Goal: Transaction & Acquisition: Book appointment/travel/reservation

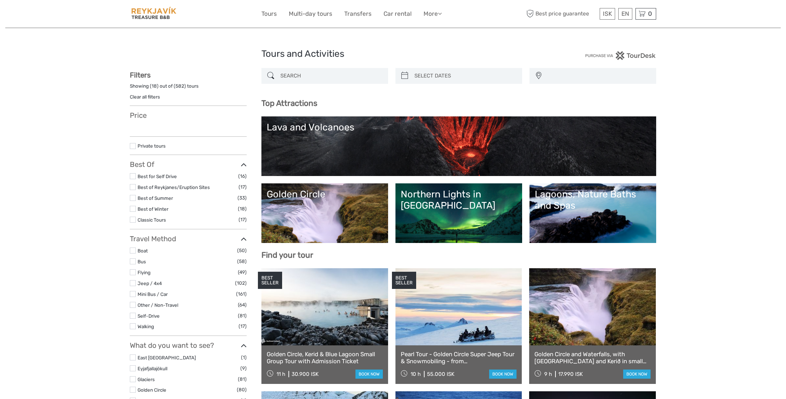
select select
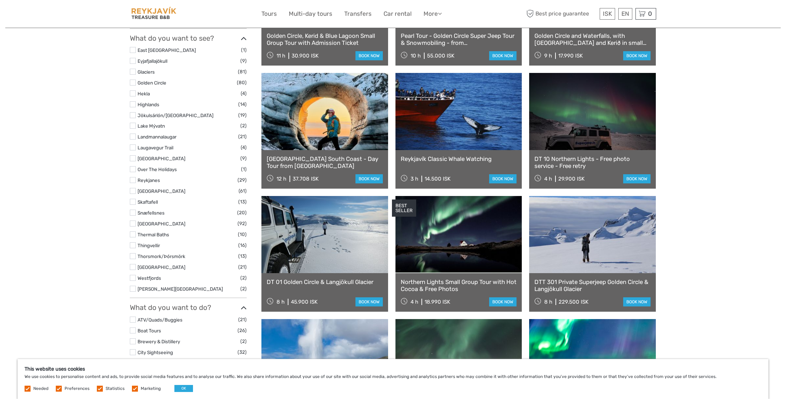
scroll to position [318, 0]
click at [135, 225] on label at bounding box center [133, 224] width 6 height 6
click at [0, 0] on input "checkbox" at bounding box center [0, 0] width 0 height 0
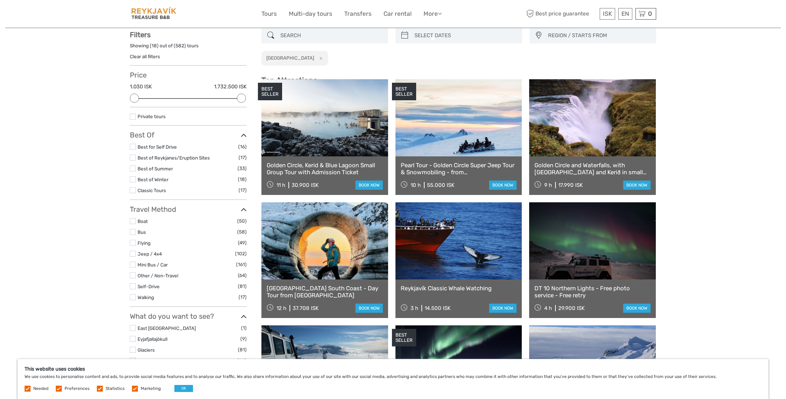
scroll to position [40, 0]
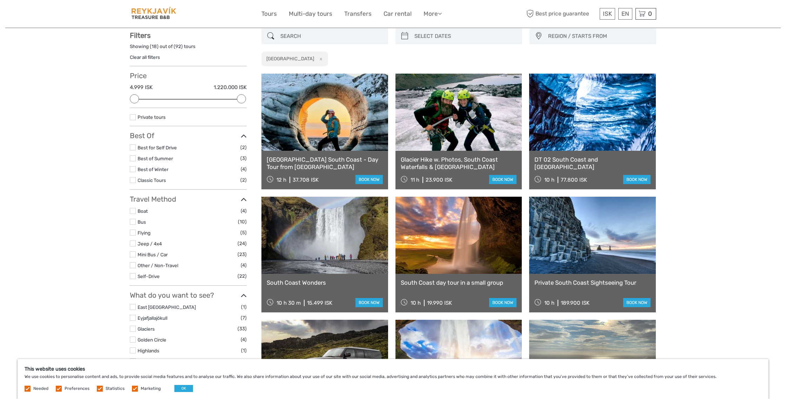
click at [369, 141] on link at bounding box center [325, 112] width 127 height 77
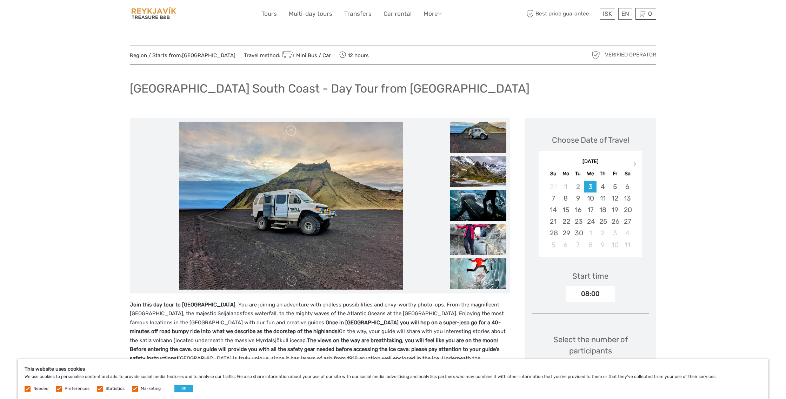
scroll to position [2, 0]
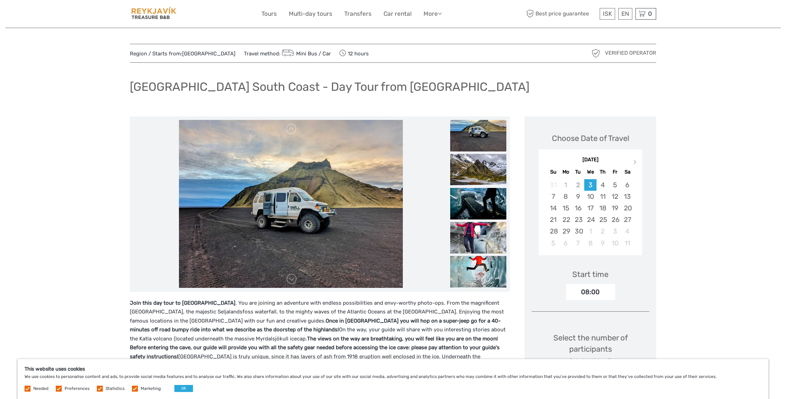
click at [321, 260] on img at bounding box center [291, 204] width 224 height 169
click at [471, 138] on img at bounding box center [478, 136] width 56 height 32
click at [474, 167] on img at bounding box center [478, 170] width 56 height 32
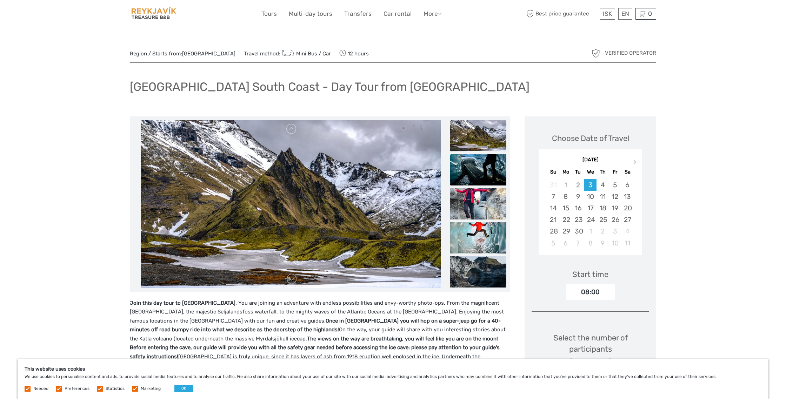
click at [475, 172] on img at bounding box center [478, 170] width 56 height 32
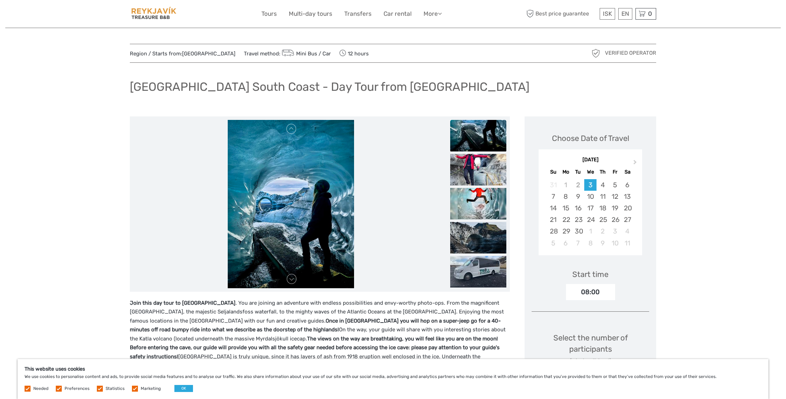
click at [475, 172] on img at bounding box center [478, 170] width 56 height 32
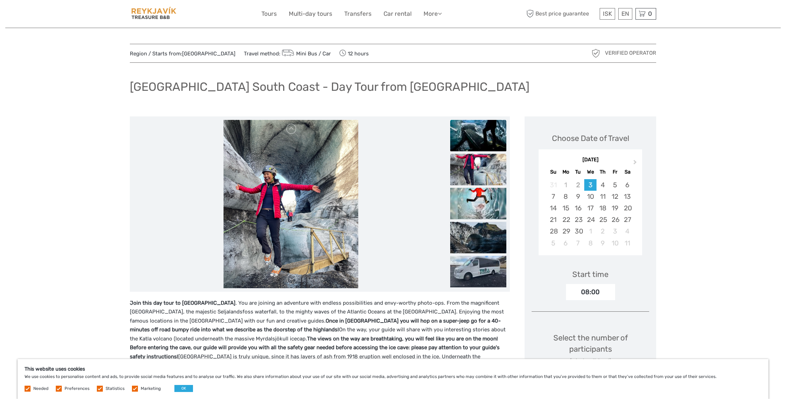
click at [475, 172] on img at bounding box center [478, 170] width 56 height 32
click at [476, 202] on img at bounding box center [478, 204] width 56 height 32
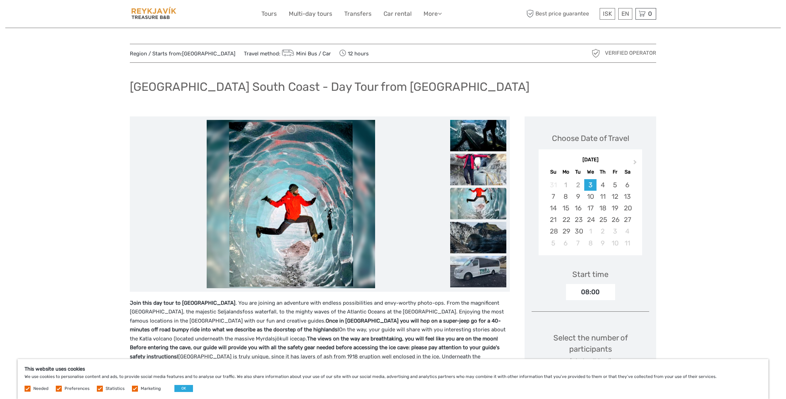
click at [476, 202] on img at bounding box center [478, 204] width 56 height 32
click at [475, 234] on img at bounding box center [478, 238] width 56 height 32
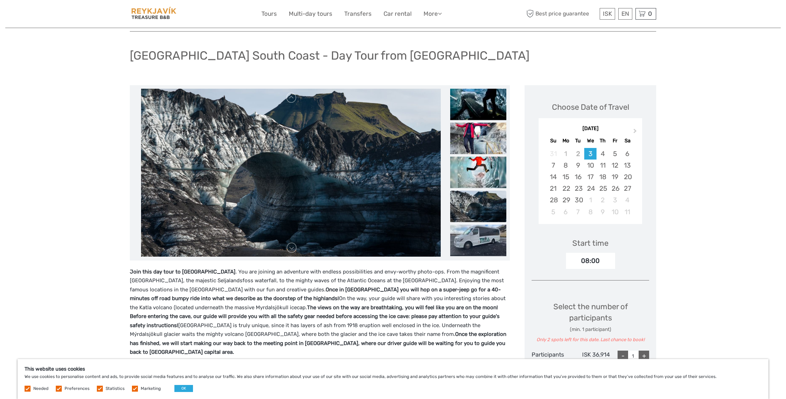
scroll to position [36, 0]
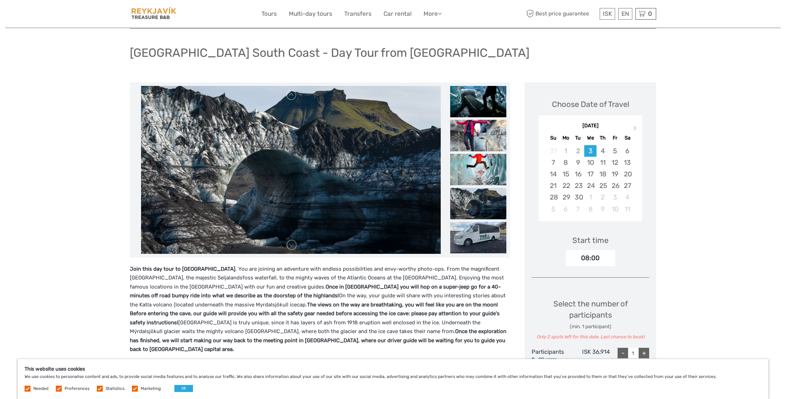
click at [475, 234] on img at bounding box center [478, 238] width 56 height 32
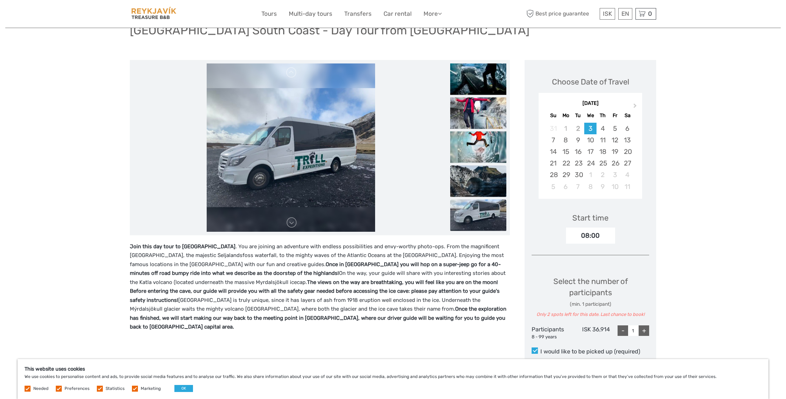
scroll to position [64, 0]
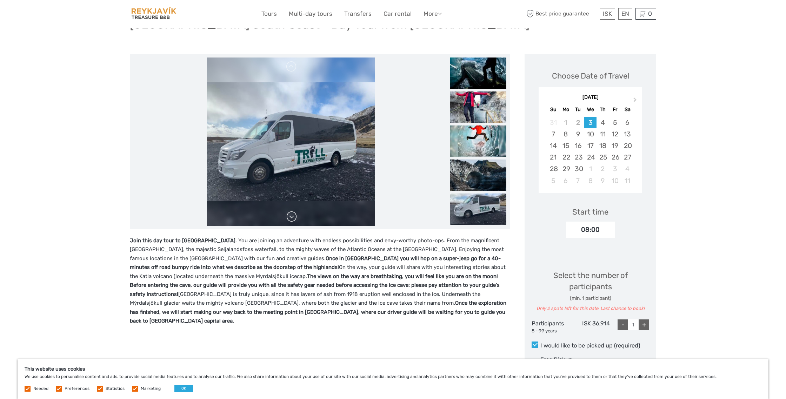
click at [291, 218] on link at bounding box center [291, 216] width 11 height 11
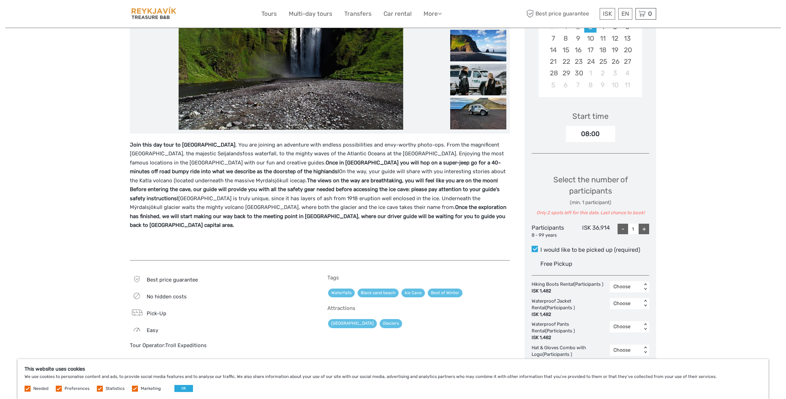
scroll to position [0, 0]
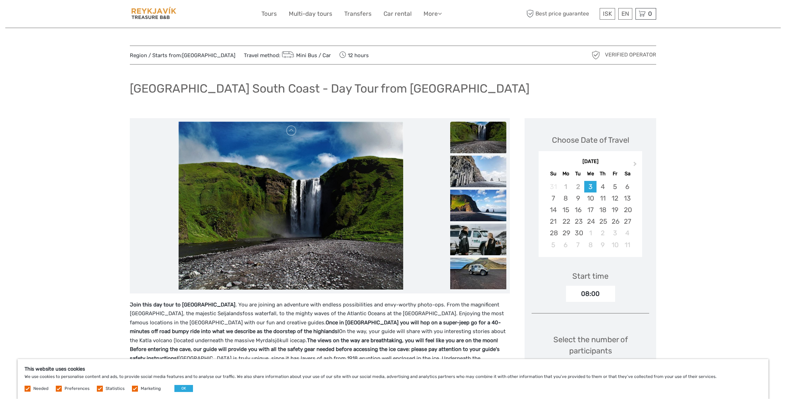
click at [464, 140] on img at bounding box center [478, 138] width 56 height 32
click at [467, 169] on img at bounding box center [478, 172] width 56 height 32
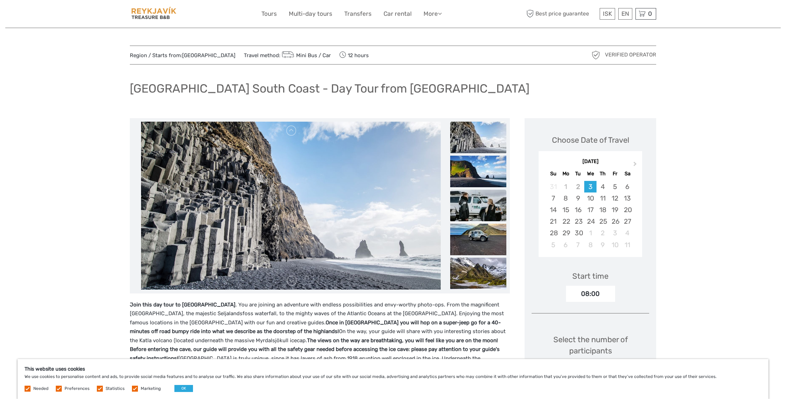
click at [470, 201] on img at bounding box center [478, 206] width 56 height 32
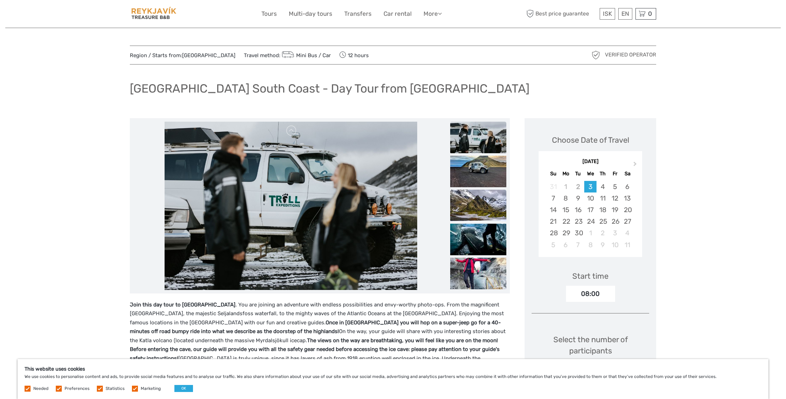
click at [475, 209] on img at bounding box center [478, 206] width 56 height 32
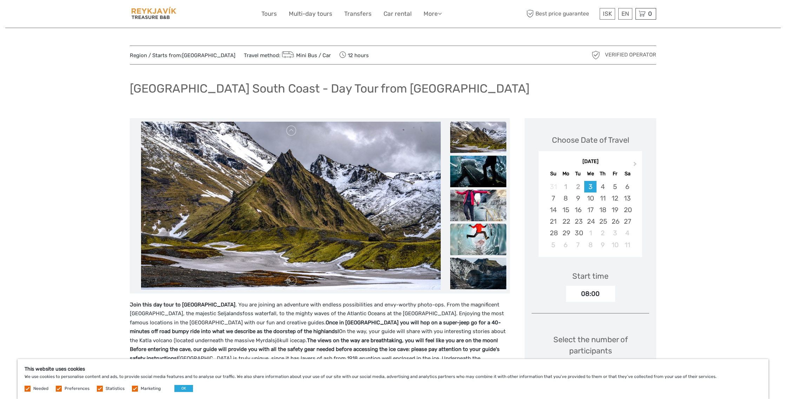
click at [473, 228] on img at bounding box center [478, 240] width 56 height 32
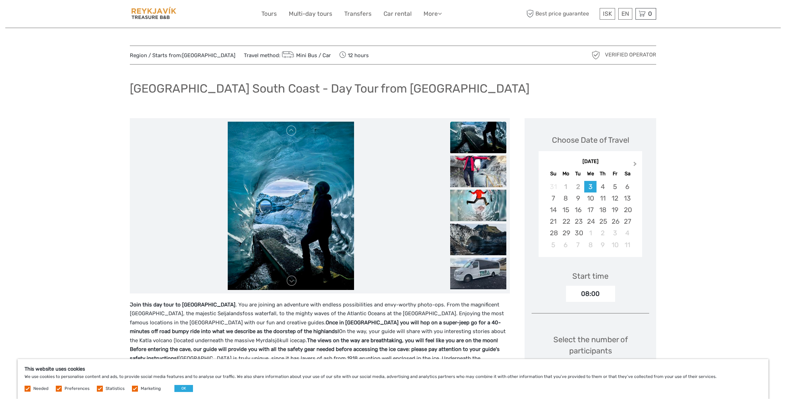
click at [637, 165] on button "Next Month" at bounding box center [635, 165] width 11 height 11
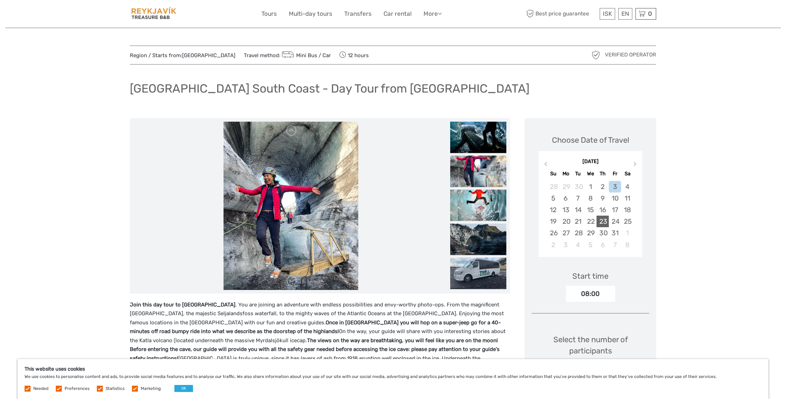
click at [603, 223] on div "23" at bounding box center [603, 222] width 12 height 12
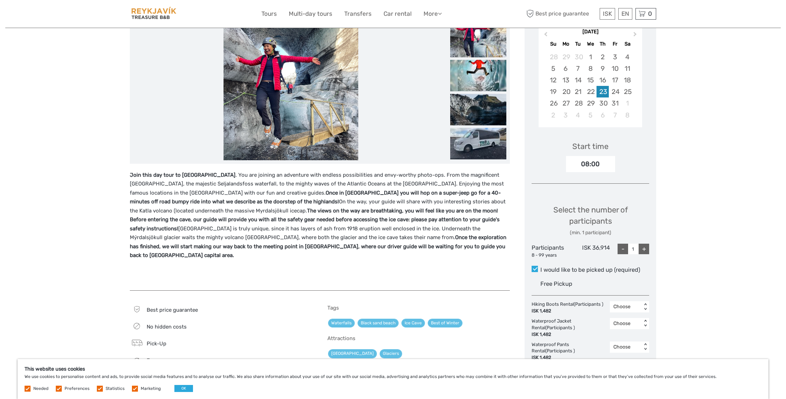
scroll to position [131, 0]
click at [643, 248] on div "+" at bounding box center [644, 248] width 11 height 11
type input "2"
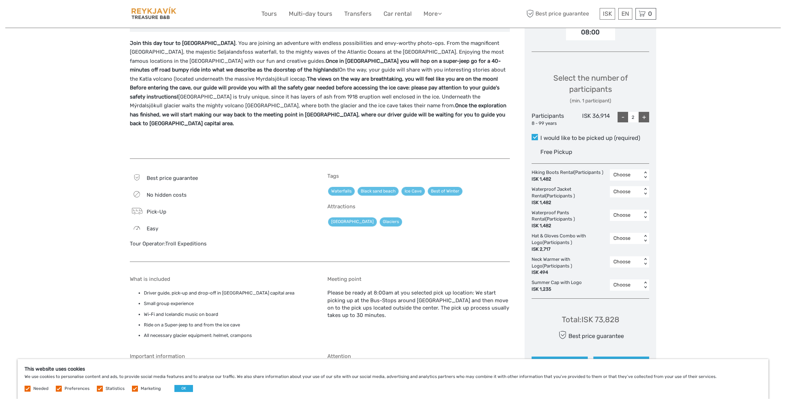
scroll to position [262, 0]
click at [629, 214] on div "Choose" at bounding box center [626, 215] width 25 height 7
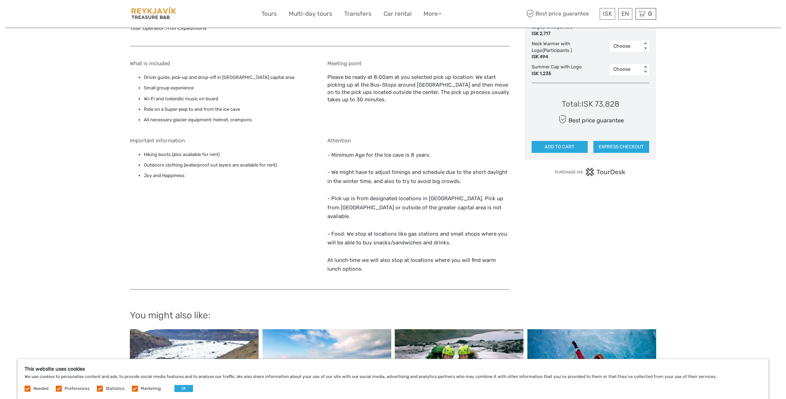
scroll to position [0, 0]
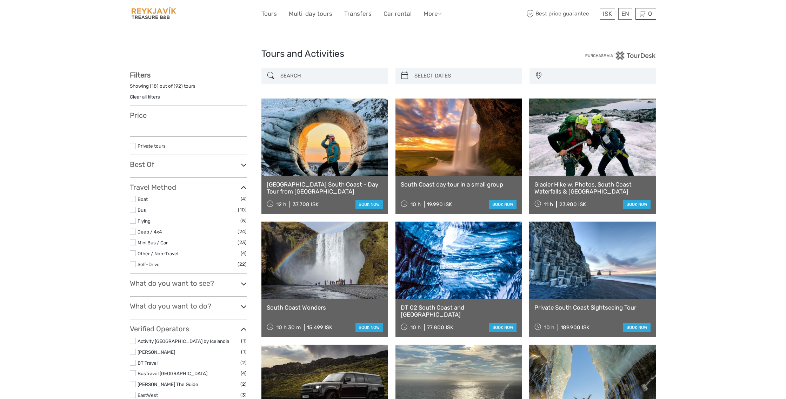
select select
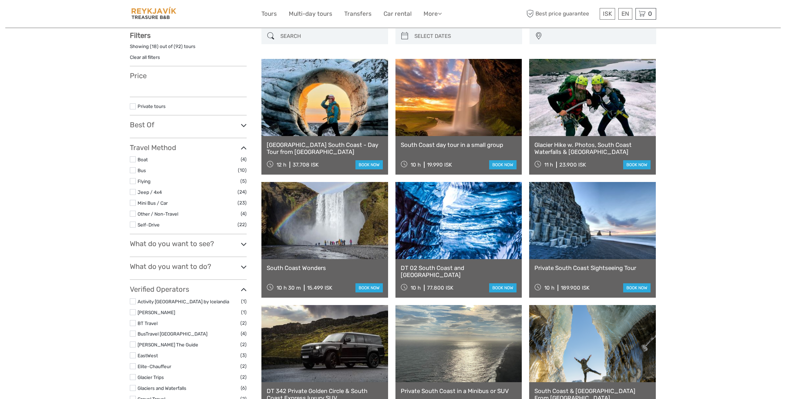
select select
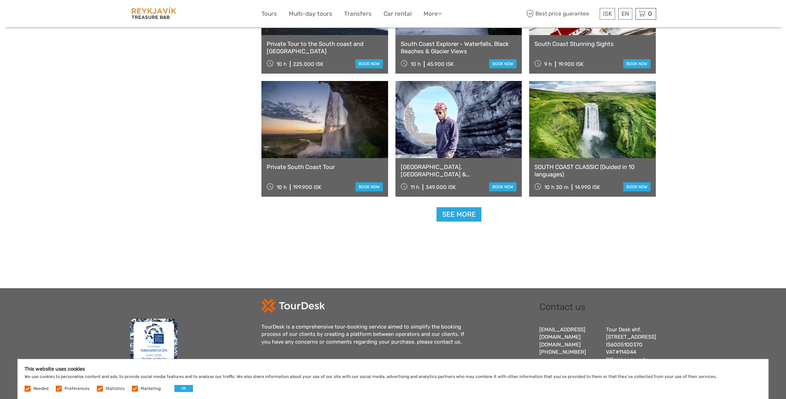
scroll to position [649, 0]
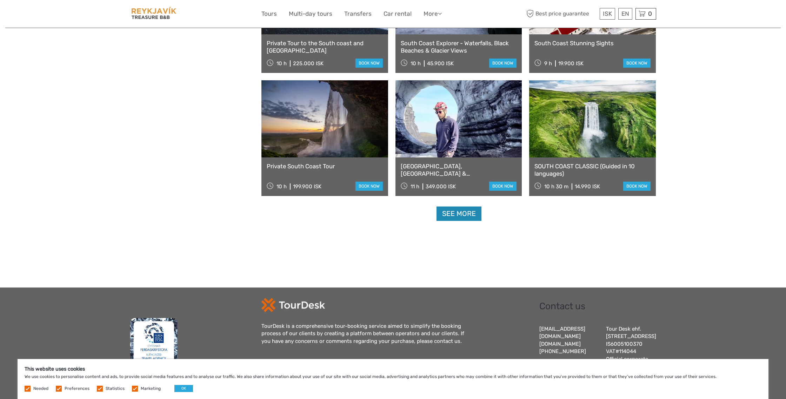
click at [466, 217] on link "See more" at bounding box center [459, 214] width 45 height 14
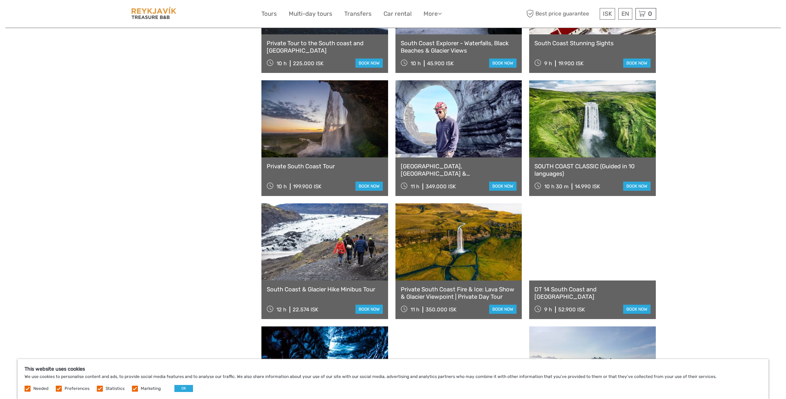
scroll to position [0, 0]
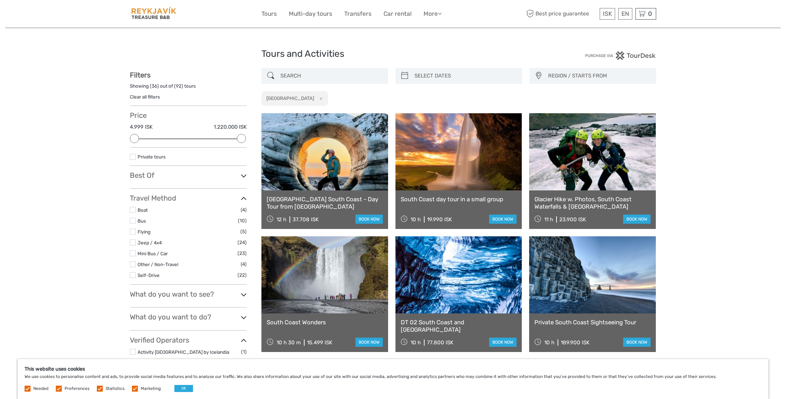
type input "02/09/2025"
click at [441, 75] on input "search" at bounding box center [465, 76] width 107 height 12
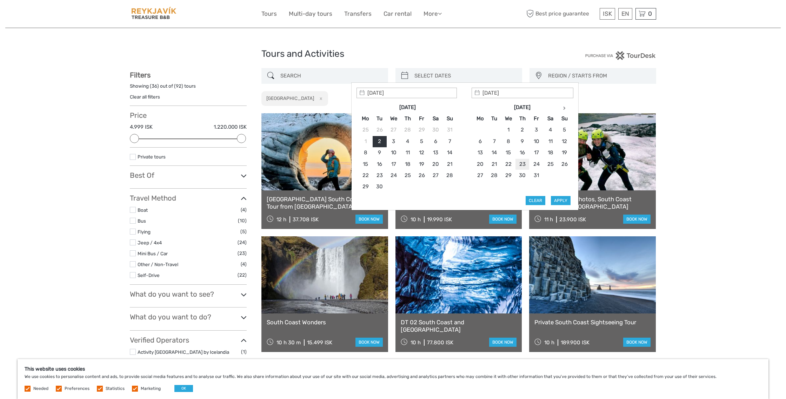
type input "23/10/2025"
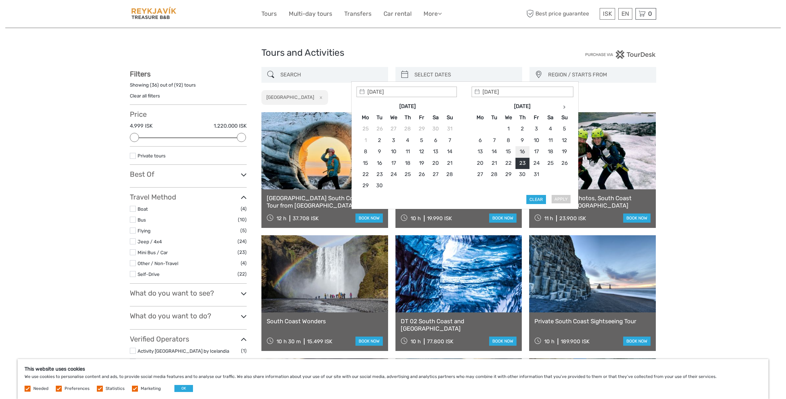
type input "23/10/2025"
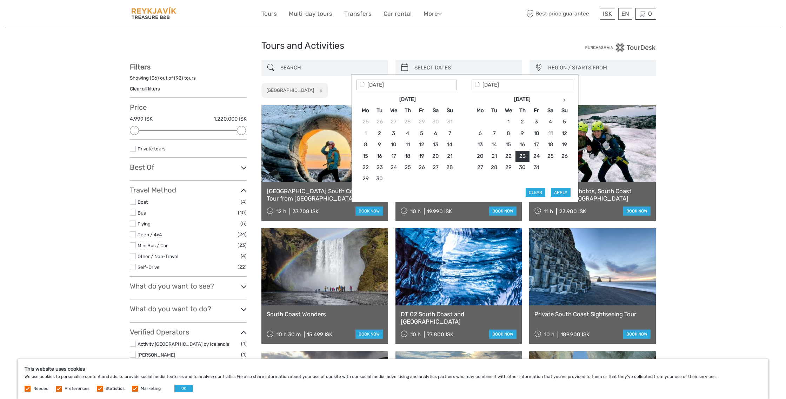
type input "23/10/2025"
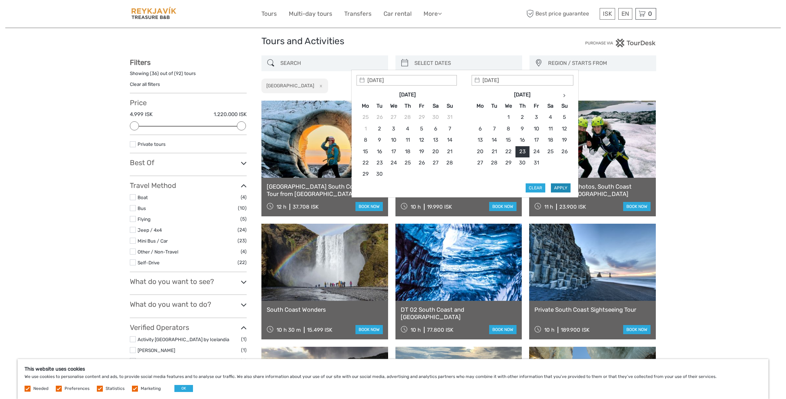
click at [560, 189] on button "Apply" at bounding box center [561, 188] width 20 height 9
type input "[DATE] - [DATE]"
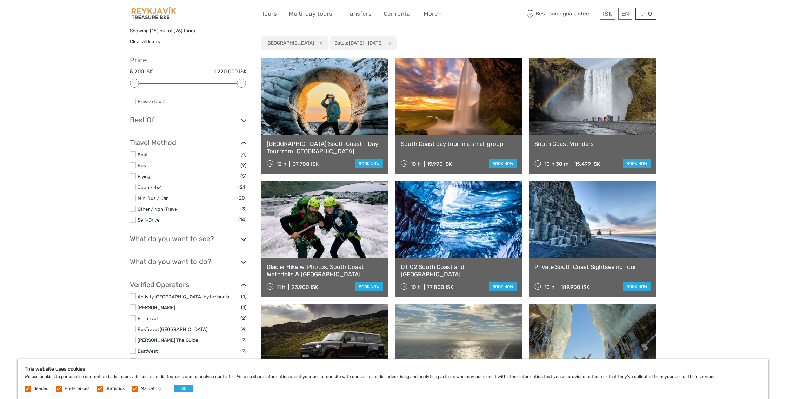
scroll to position [56, 0]
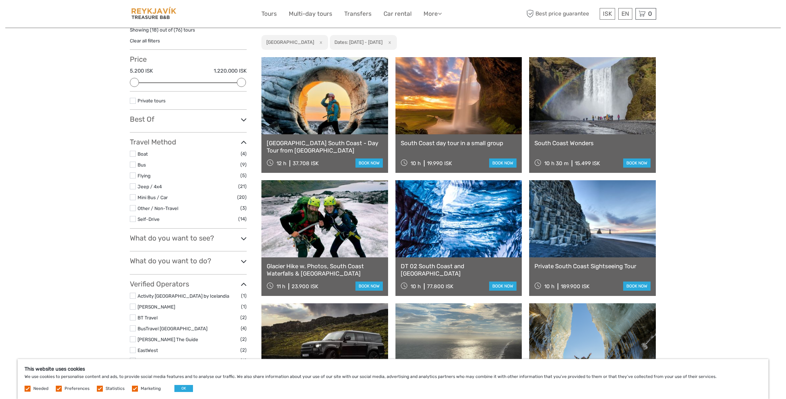
click at [243, 122] on icon at bounding box center [244, 119] width 6 height 9
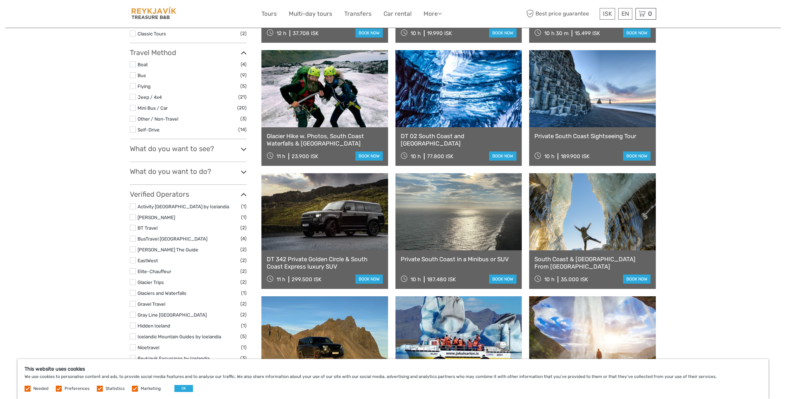
scroll to position [187, 0]
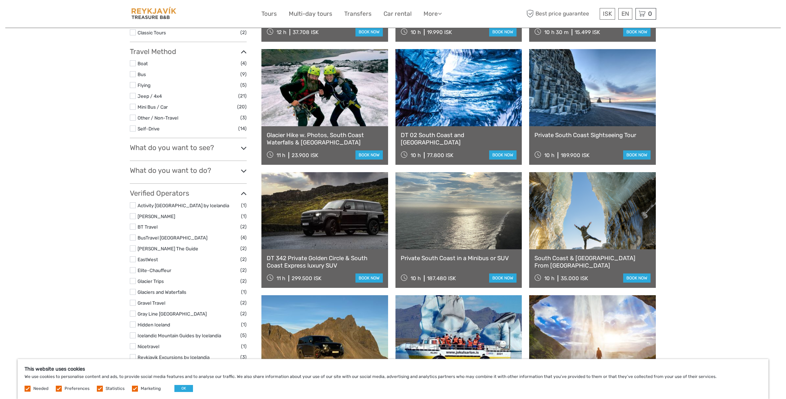
click at [154, 151] on h3 "What do you want to see?" at bounding box center [188, 148] width 117 height 8
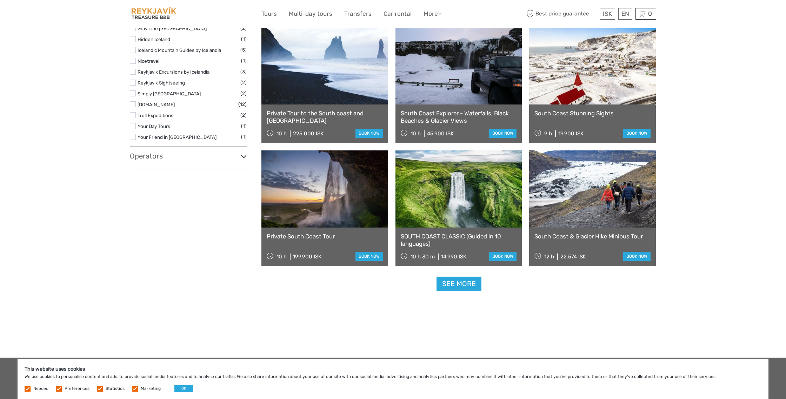
scroll to position [580, 0]
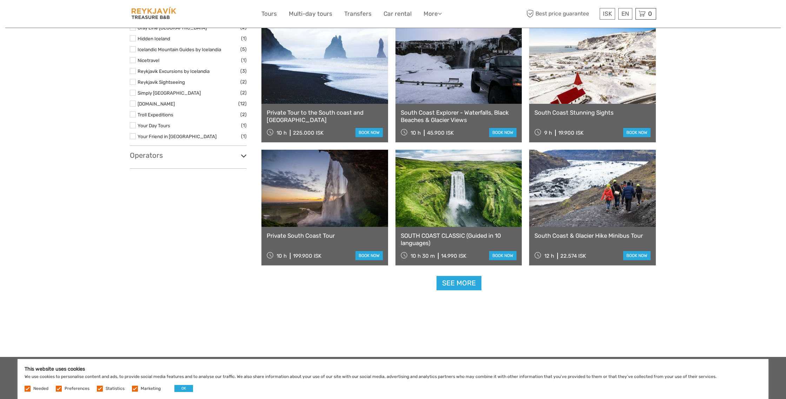
click at [154, 160] on div "Operators Absorb Iceland (1) Atlantsflug (2) Eldhestar (2) Fjallagarpar Mountai…" at bounding box center [188, 160] width 117 height 18
click at [155, 156] on h3 "Operators" at bounding box center [188, 155] width 117 height 8
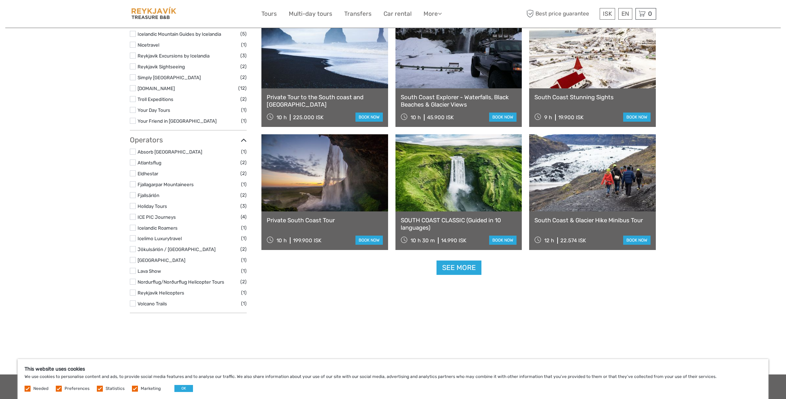
scroll to position [594, 0]
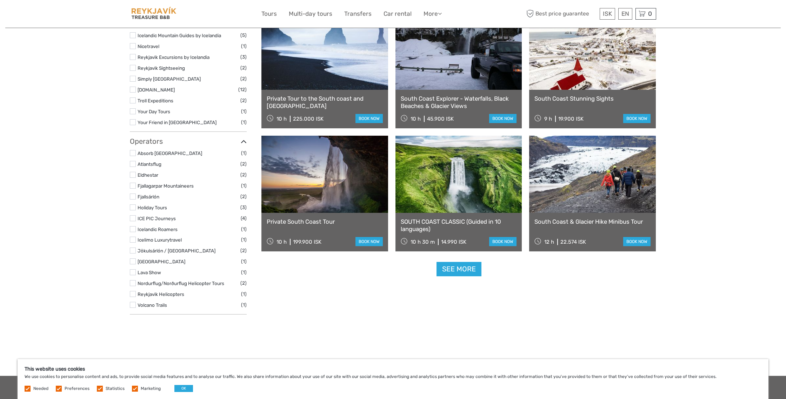
click at [600, 171] on link at bounding box center [592, 174] width 127 height 77
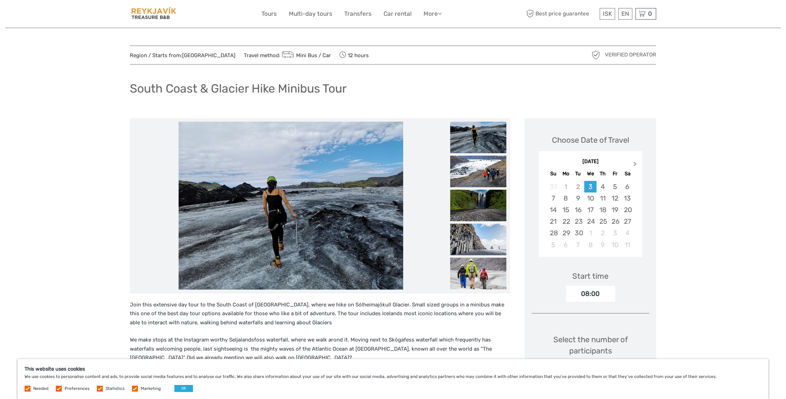
click at [635, 163] on span "Next Month" at bounding box center [635, 165] width 0 height 10
click at [602, 221] on div "23" at bounding box center [603, 222] width 12 height 12
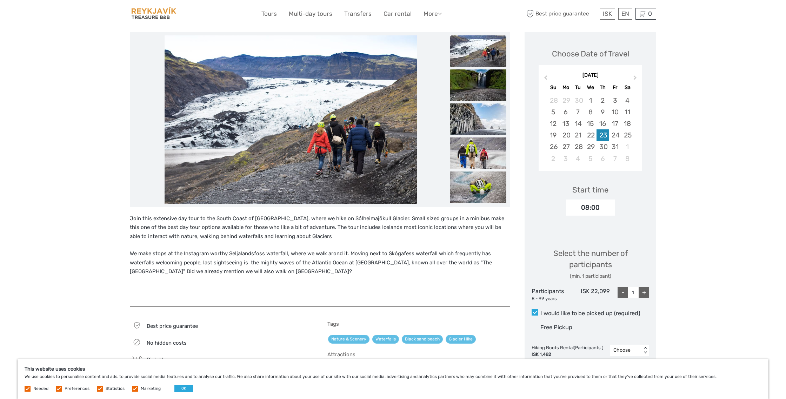
scroll to position [86, 0]
click at [644, 293] on div "+" at bounding box center [644, 293] width 11 height 11
type input "2"
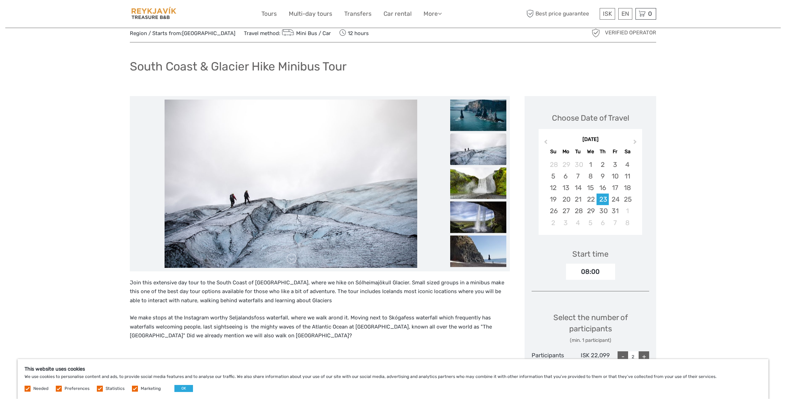
scroll to position [21, 0]
click at [477, 122] on img at bounding box center [478, 116] width 56 height 32
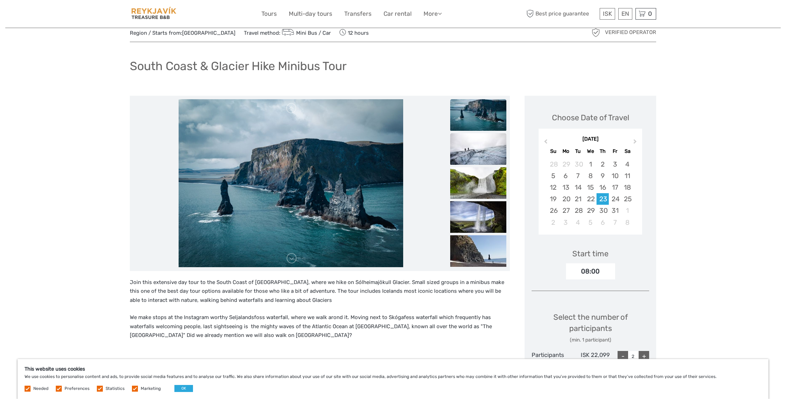
click at [480, 150] on img at bounding box center [478, 149] width 56 height 32
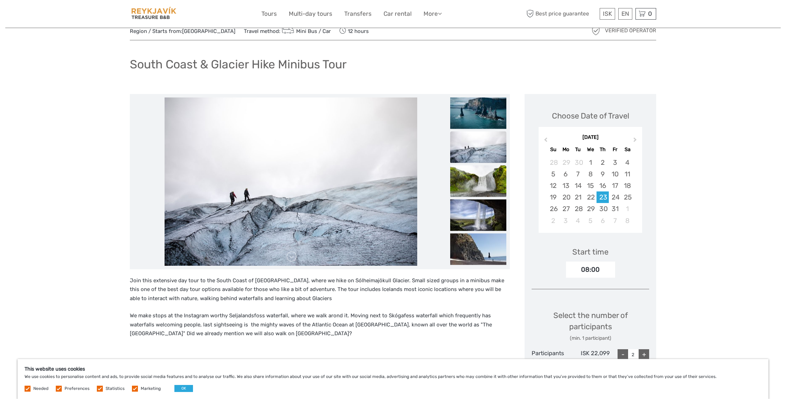
click at [474, 177] on img at bounding box center [478, 181] width 56 height 32
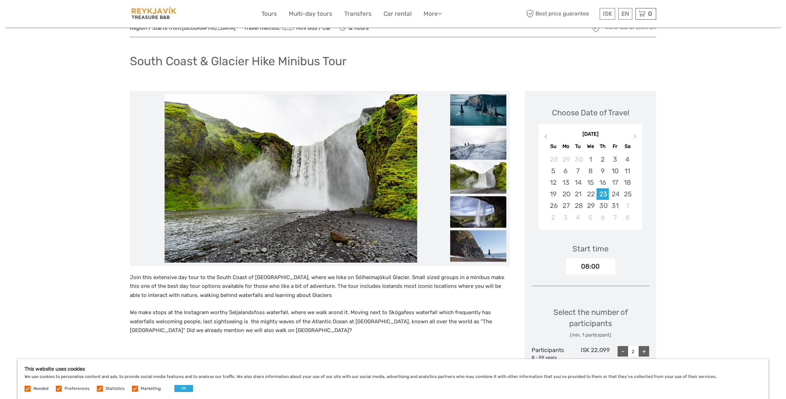
click at [476, 204] on img at bounding box center [478, 212] width 56 height 32
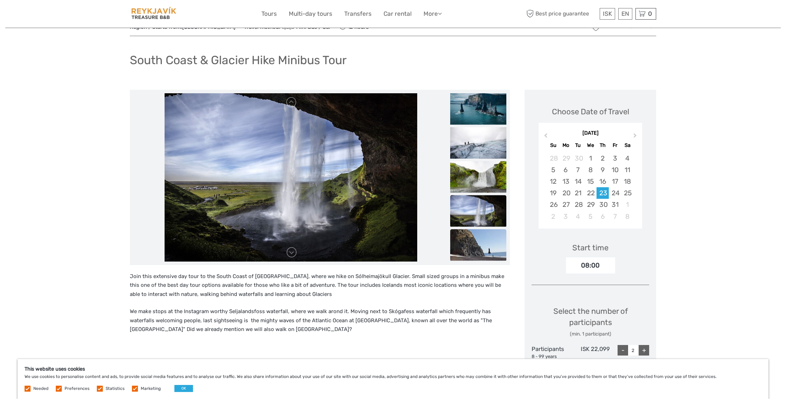
click at [473, 245] on img at bounding box center [478, 245] width 56 height 32
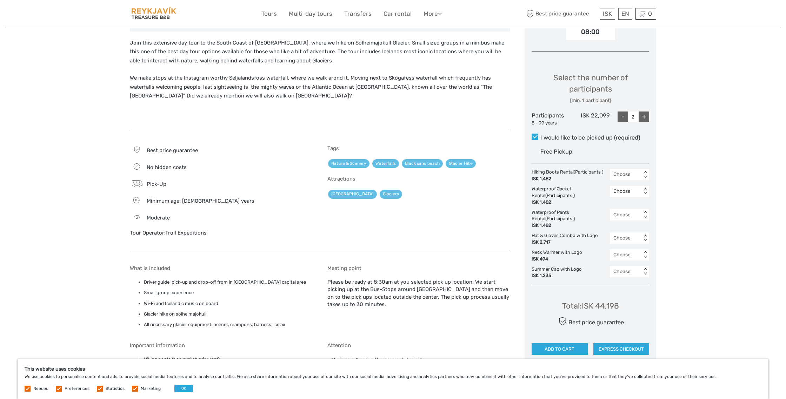
scroll to position [0, 0]
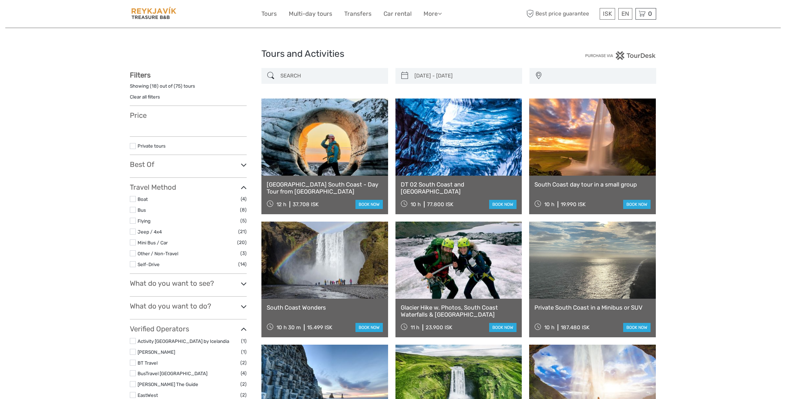
select select
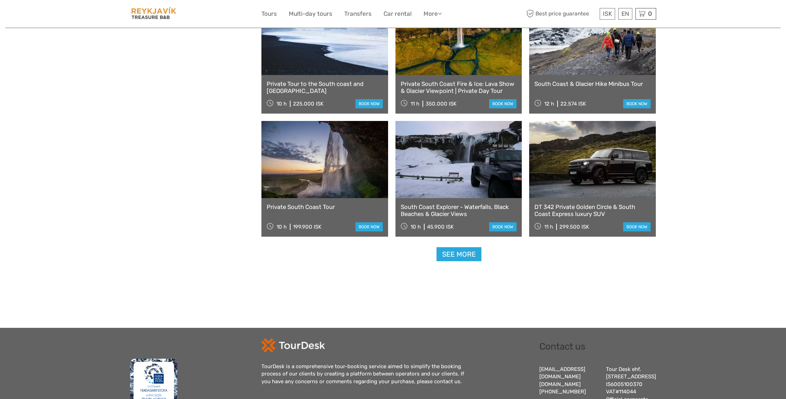
type input "[DATE] - [DATE]"
select select
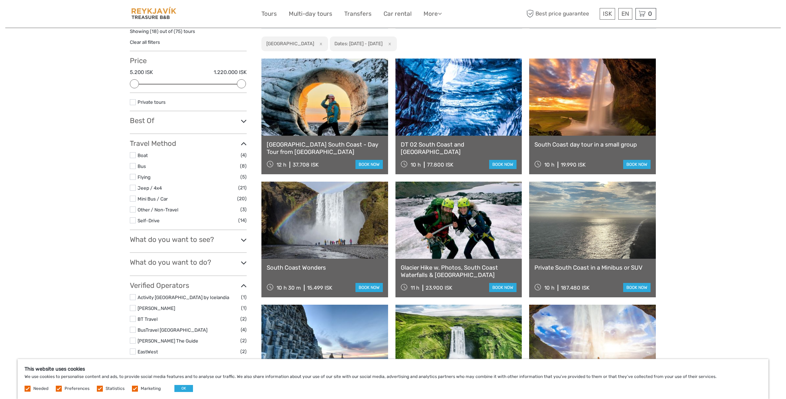
scroll to position [52, 0]
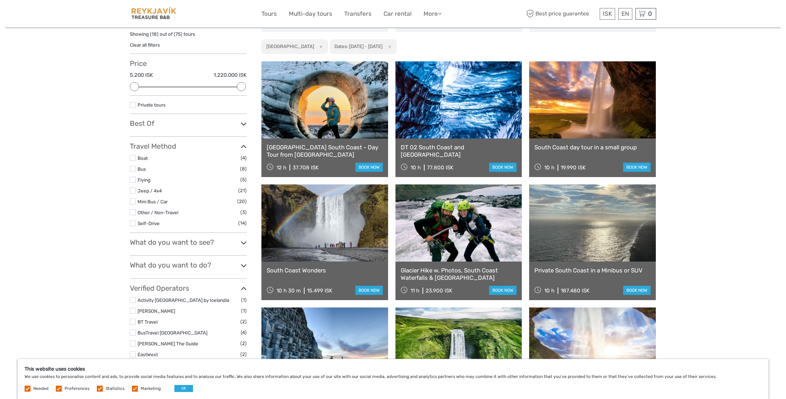
click at [431, 111] on link at bounding box center [459, 99] width 127 height 77
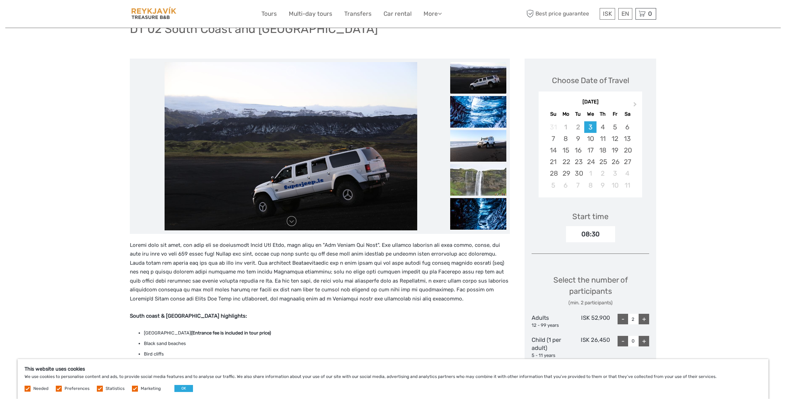
scroll to position [73, 0]
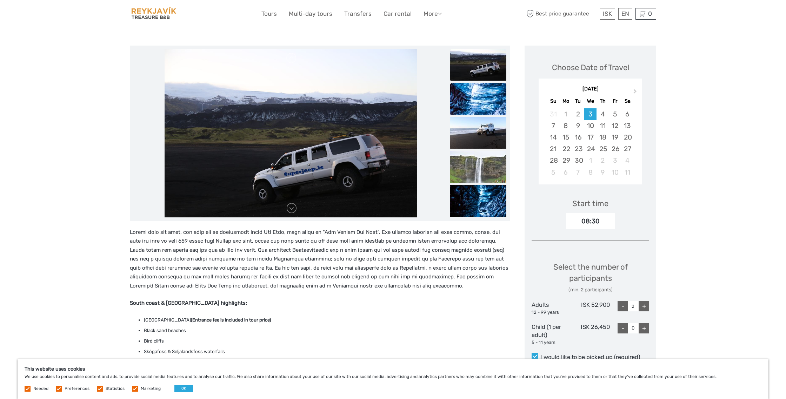
click at [471, 107] on img at bounding box center [478, 99] width 56 height 32
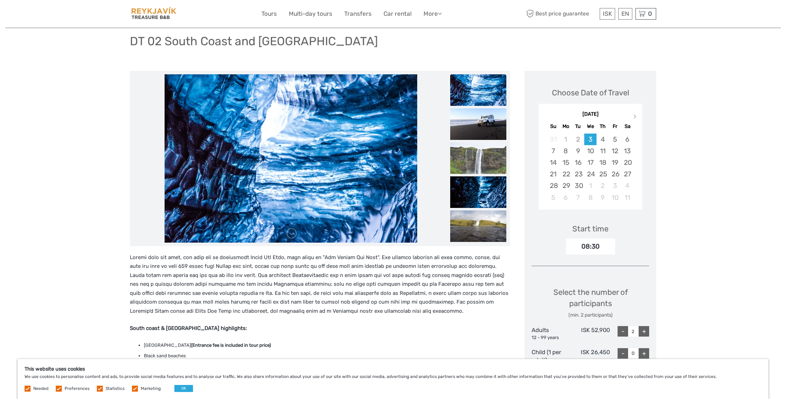
scroll to position [0, 0]
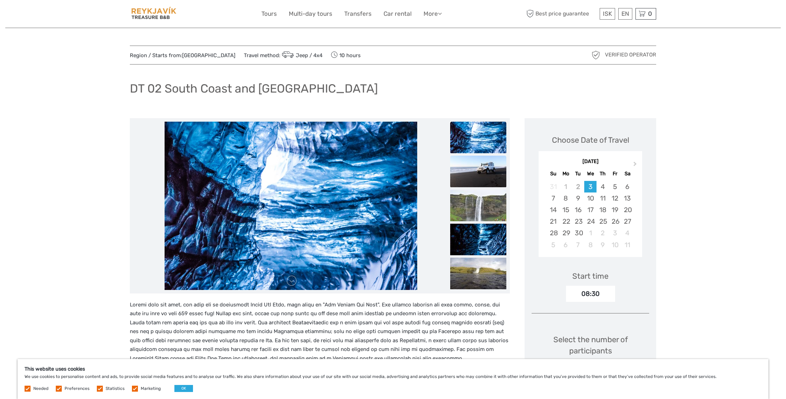
click at [491, 165] on img at bounding box center [478, 172] width 56 height 32
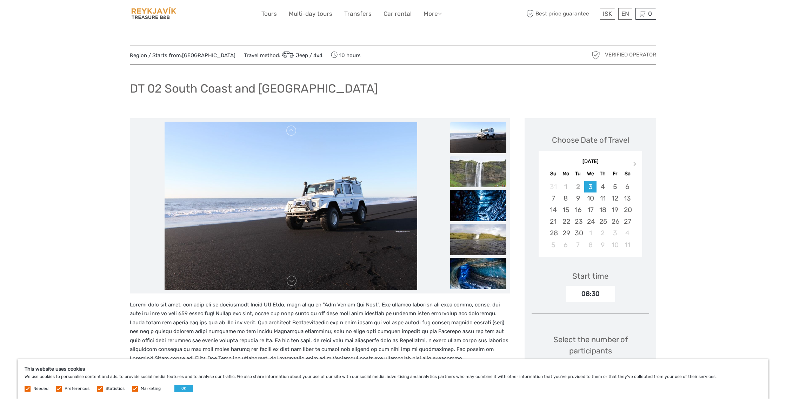
click at [477, 171] on img at bounding box center [478, 172] width 56 height 32
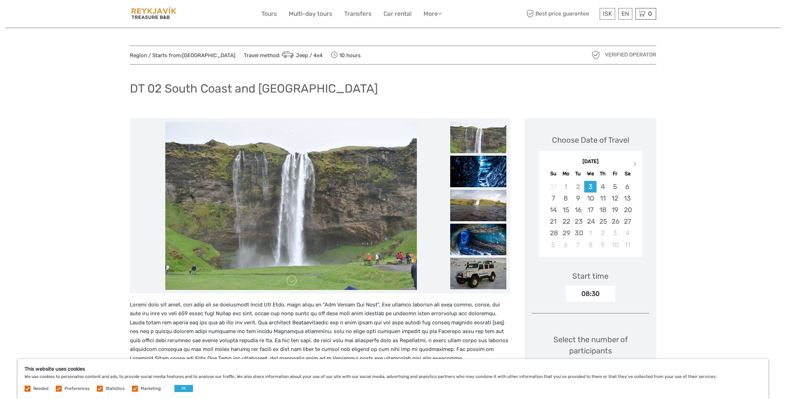
click at [477, 171] on img at bounding box center [478, 172] width 56 height 32
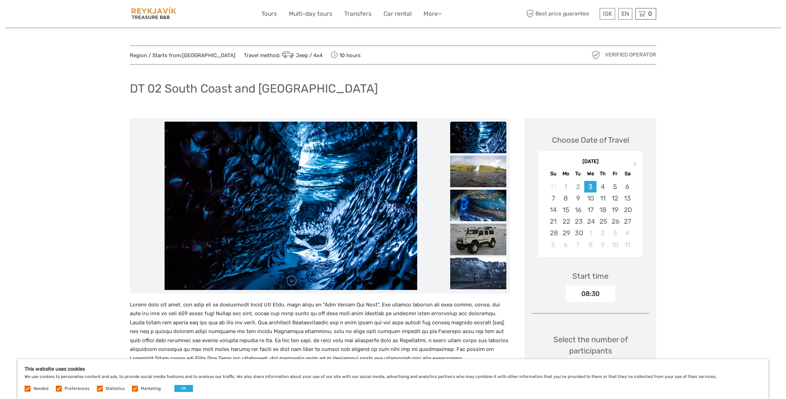
click at [477, 171] on img at bounding box center [478, 172] width 56 height 32
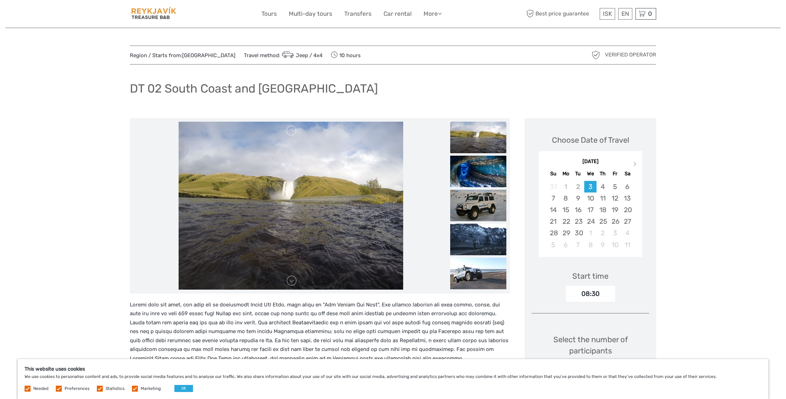
click at [477, 171] on img at bounding box center [478, 172] width 56 height 32
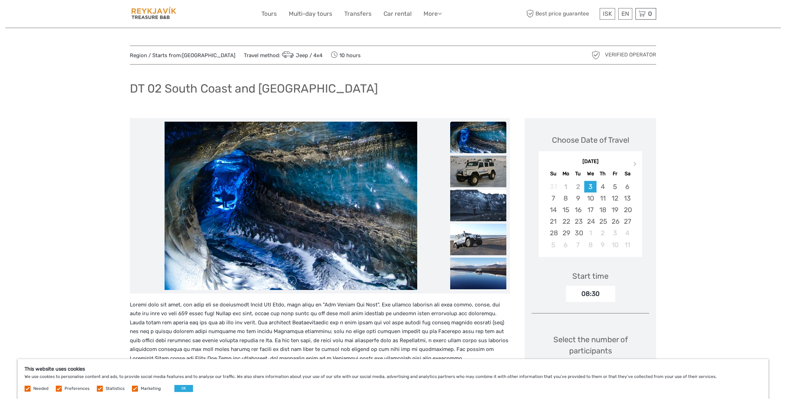
click at [477, 171] on img at bounding box center [478, 172] width 56 height 32
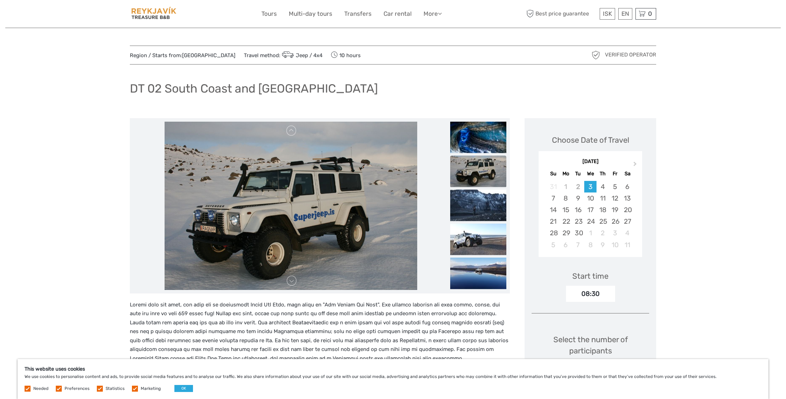
click at [477, 171] on img at bounding box center [478, 172] width 56 height 32
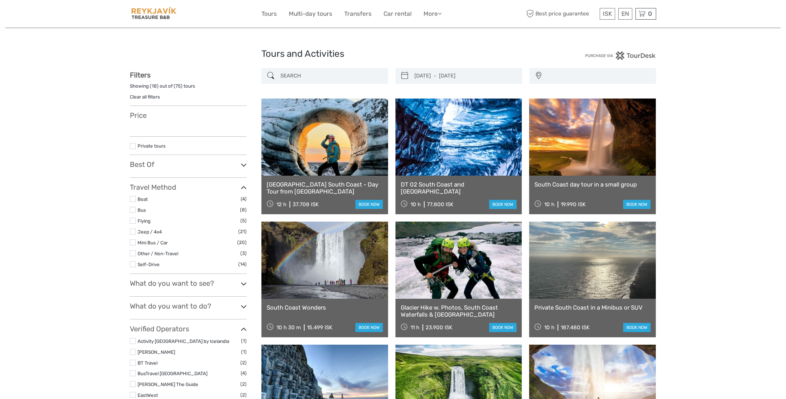
select select
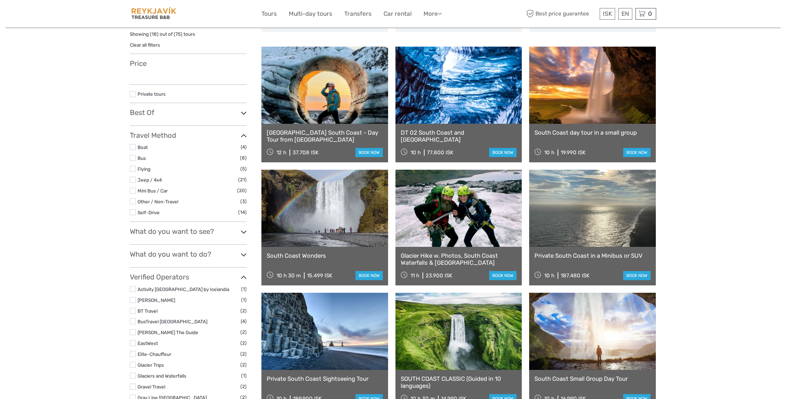
select select
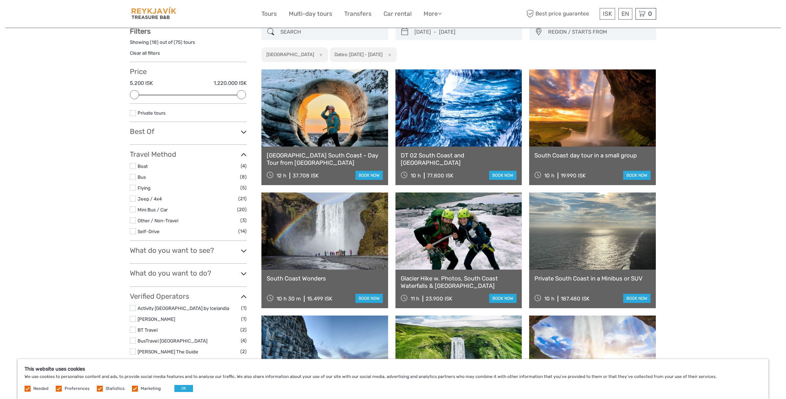
scroll to position [46, 0]
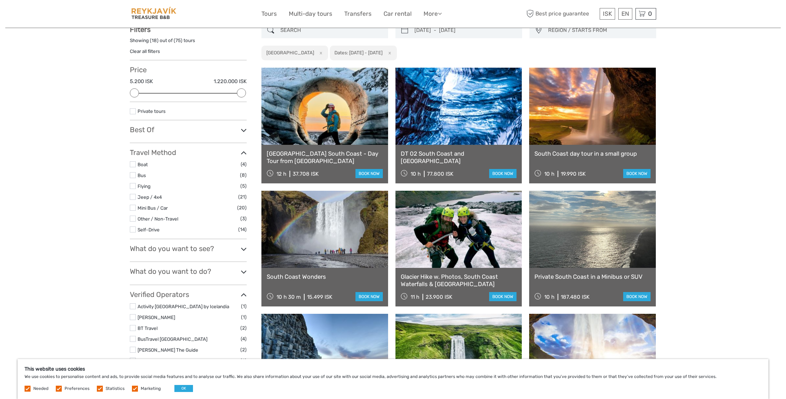
click at [591, 114] on link at bounding box center [592, 106] width 127 height 77
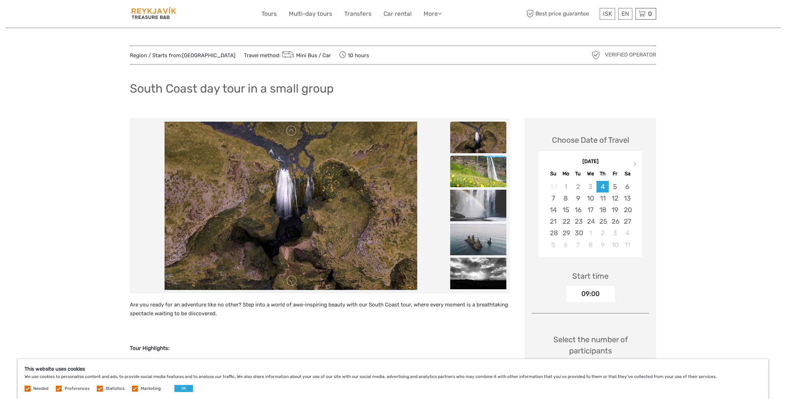
click at [474, 174] on img at bounding box center [478, 172] width 56 height 32
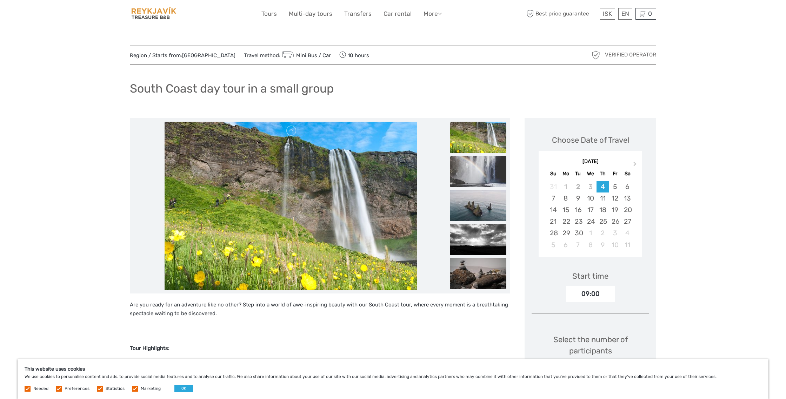
click at [475, 179] on img at bounding box center [478, 172] width 56 height 32
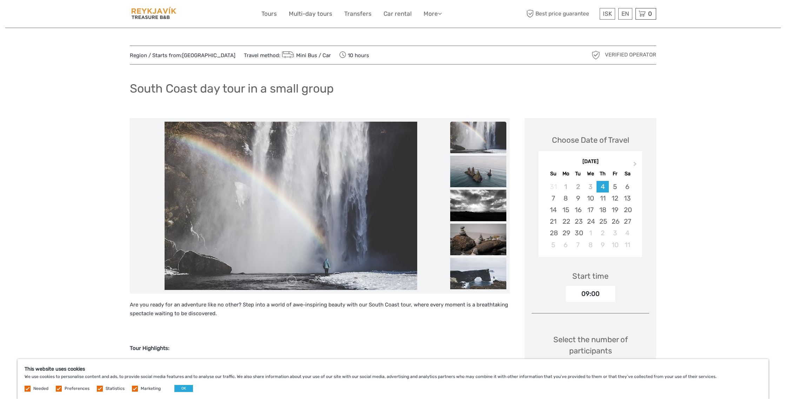
click at [475, 179] on img at bounding box center [478, 172] width 56 height 32
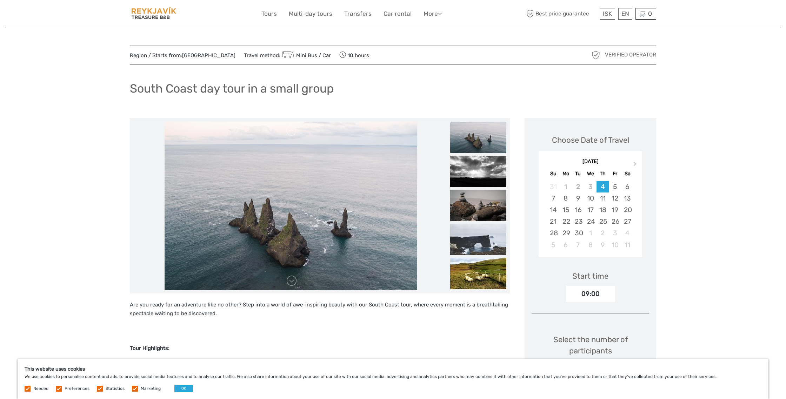
click at [475, 179] on img at bounding box center [478, 172] width 56 height 32
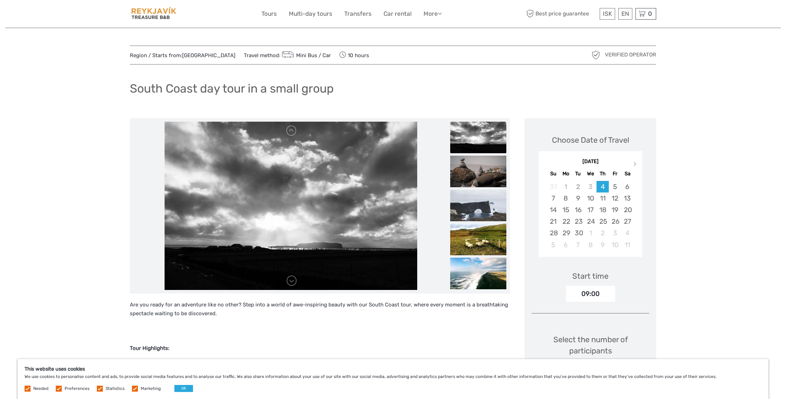
click at [475, 179] on img at bounding box center [478, 172] width 56 height 32
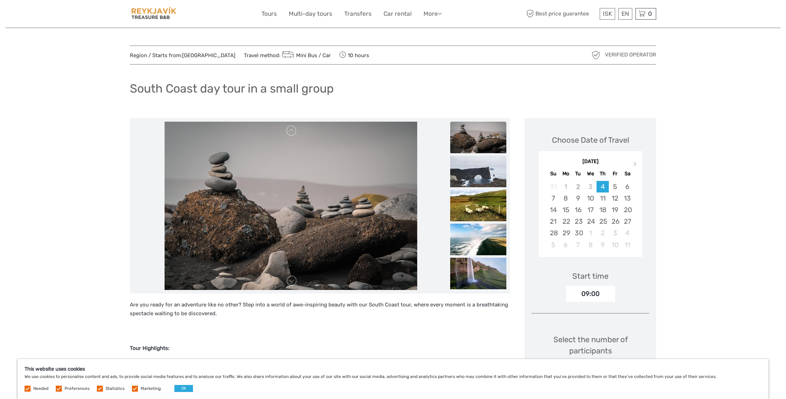
click at [475, 179] on img at bounding box center [478, 172] width 56 height 32
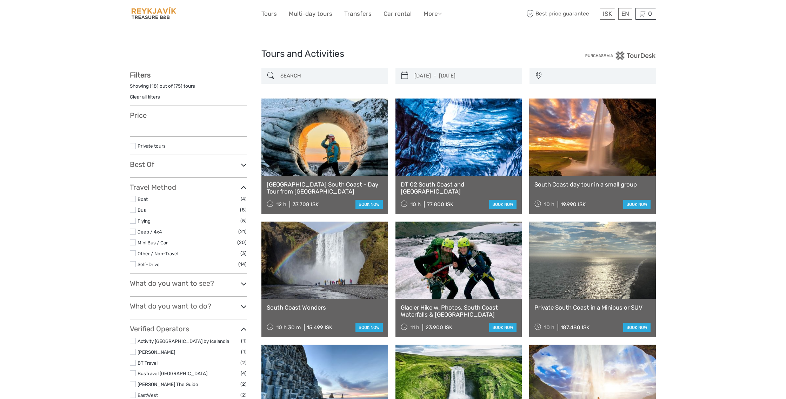
select select
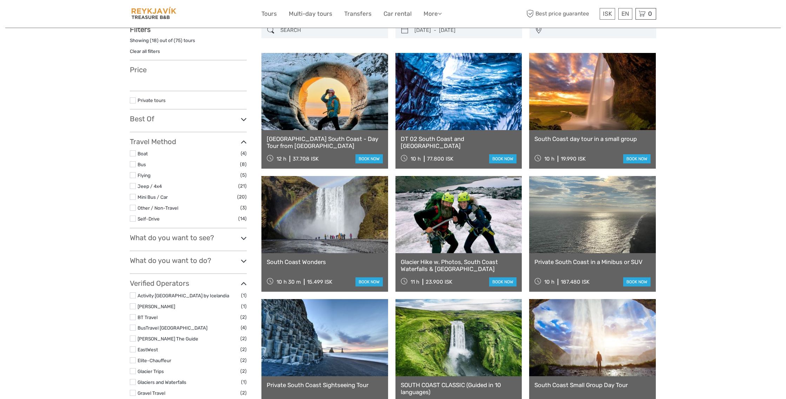
select select
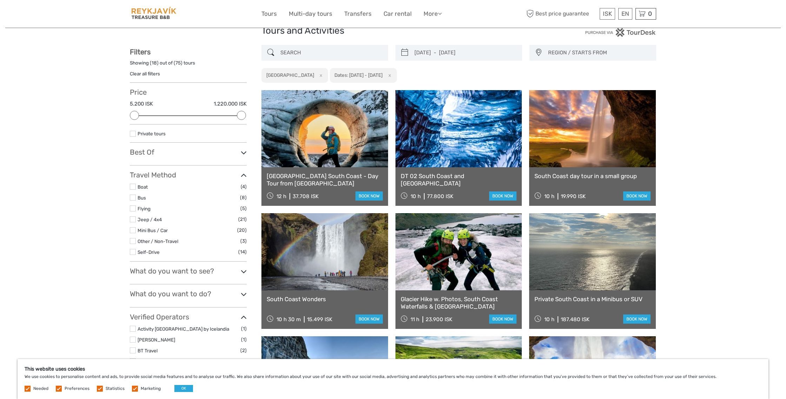
scroll to position [1, 0]
